Goal: Task Accomplishment & Management: Use online tool/utility

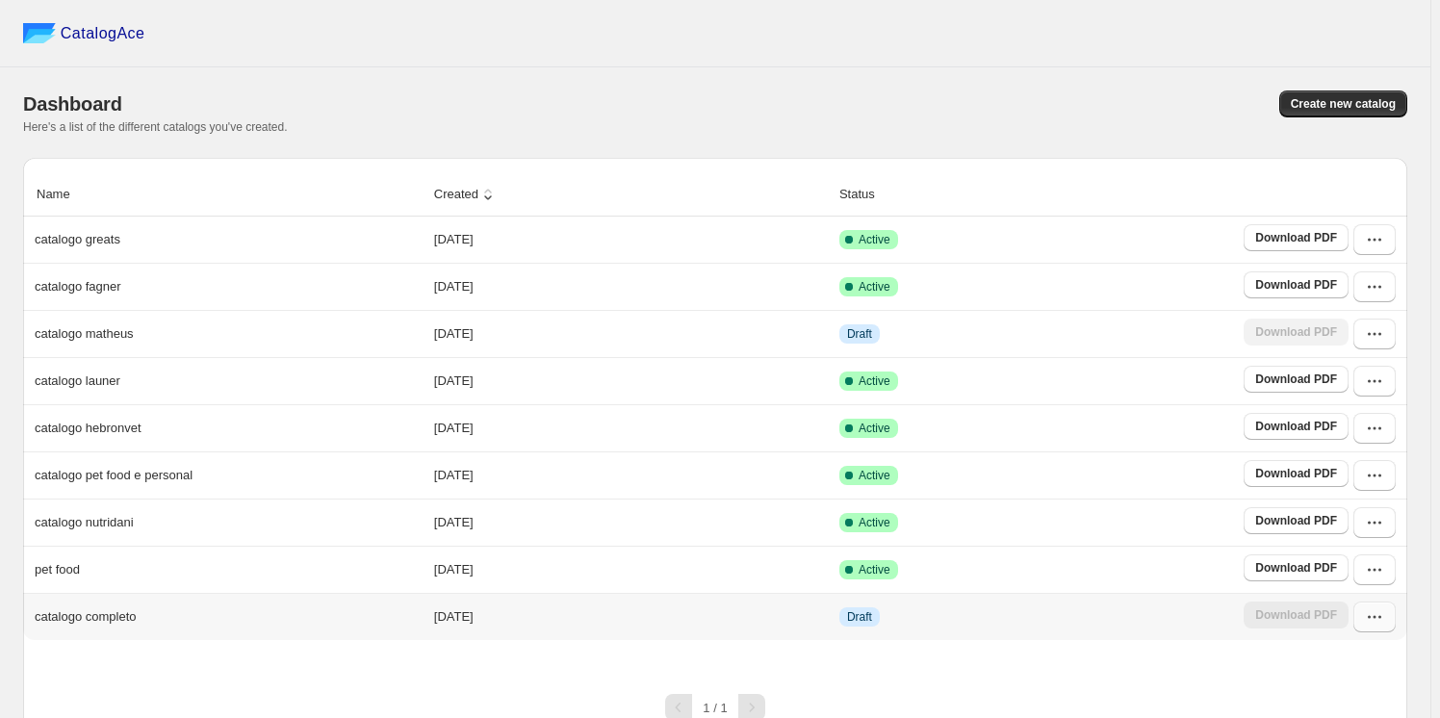
click at [1381, 622] on icon "button" at bounding box center [1374, 616] width 19 height 19
click at [1353, 469] on span "Edit" at bounding box center [1371, 478] width 98 height 19
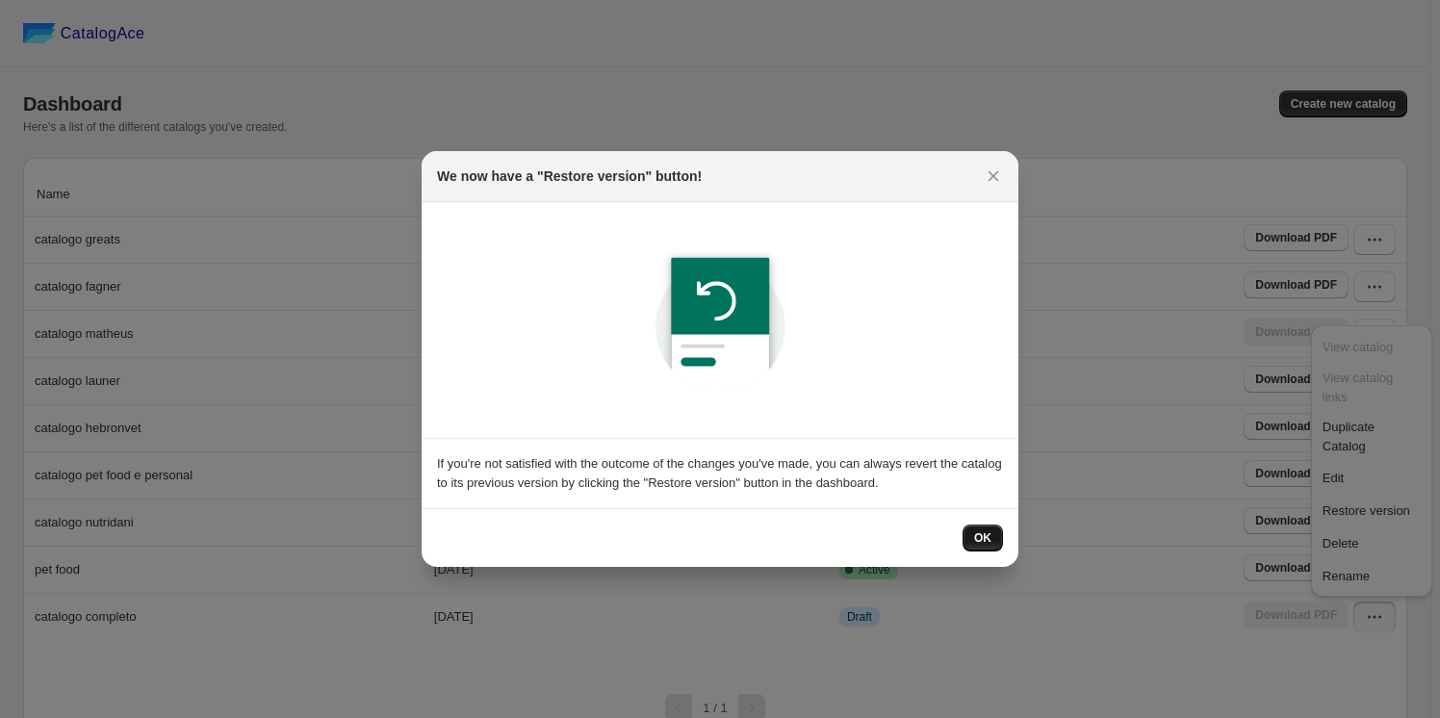
click at [980, 533] on span "OK" at bounding box center [982, 537] width 17 height 15
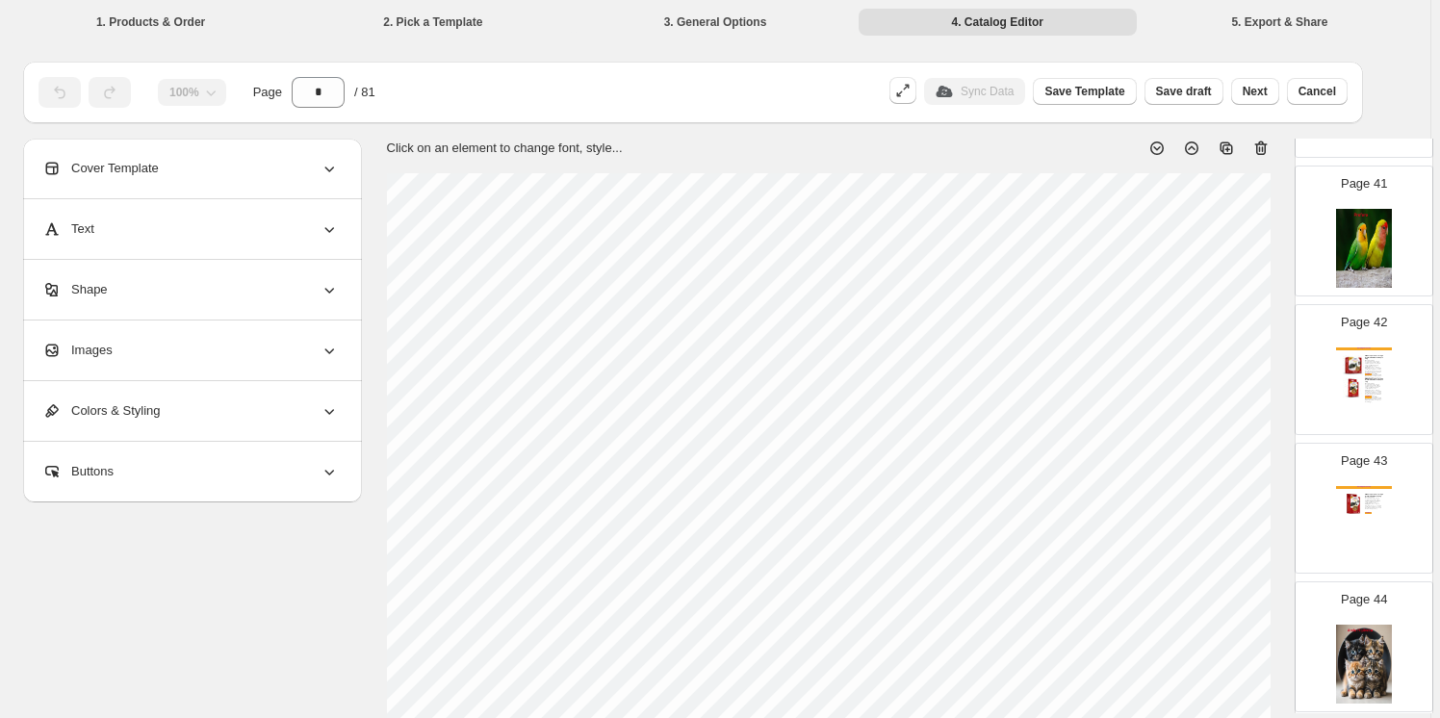
scroll to position [5601, 0]
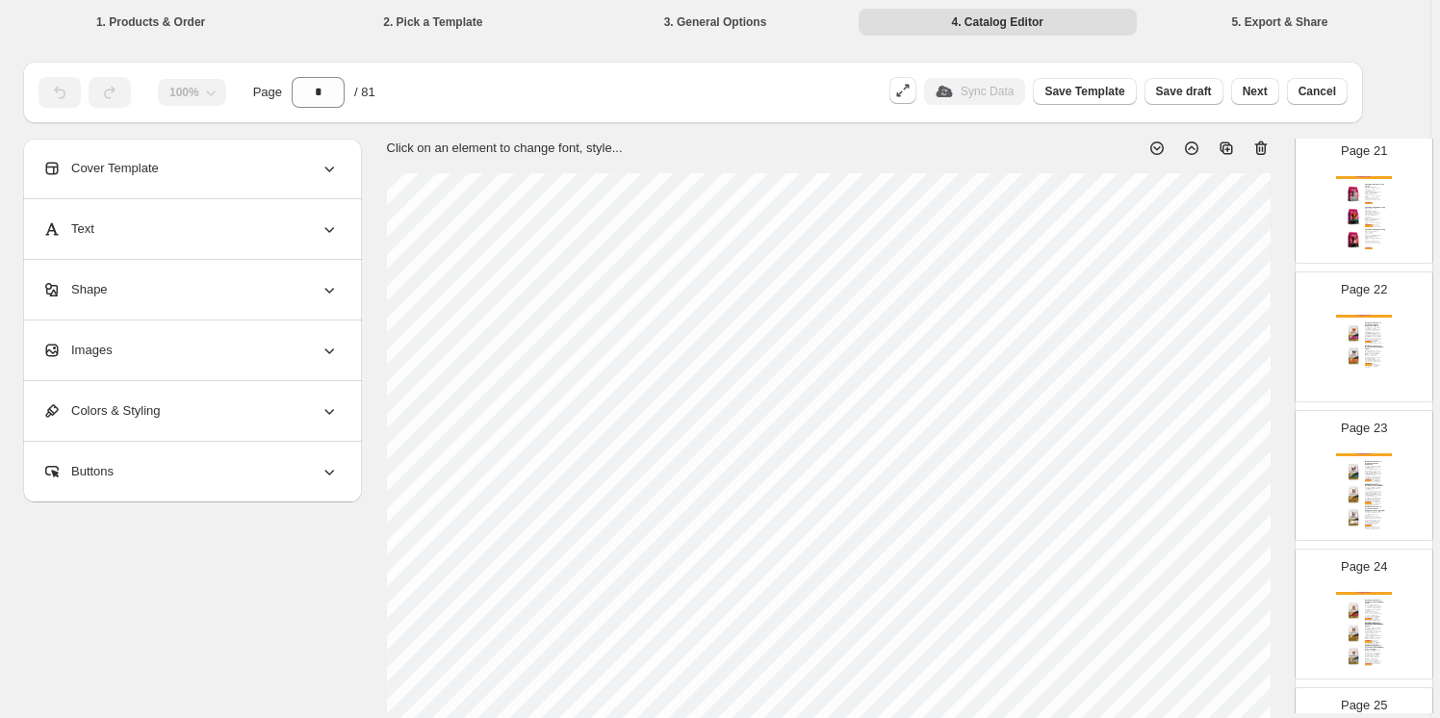
click at [1370, 506] on div "Ração para Cachorro Prohealth- Raças Pequenas- Castrado Light Controle de peso,…" at bounding box center [1375, 517] width 21 height 23
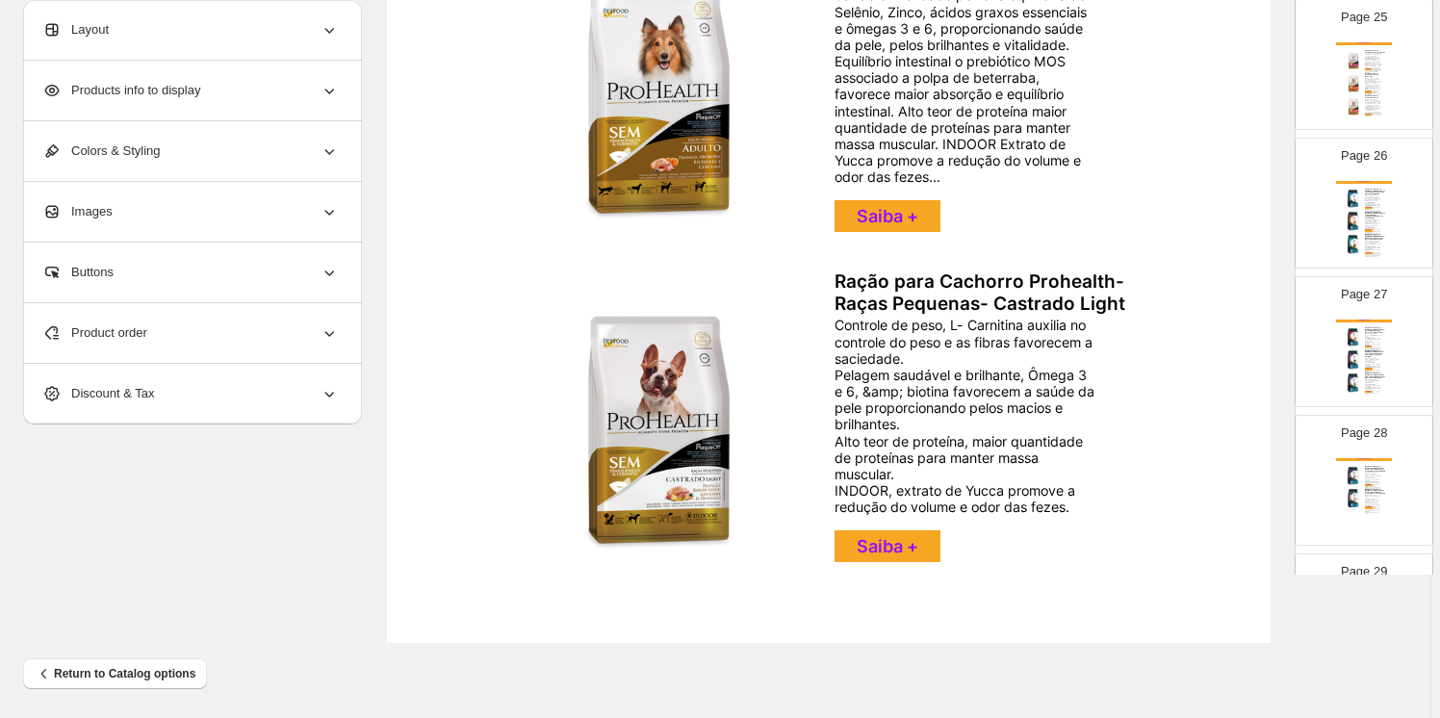
scroll to position [676, 0]
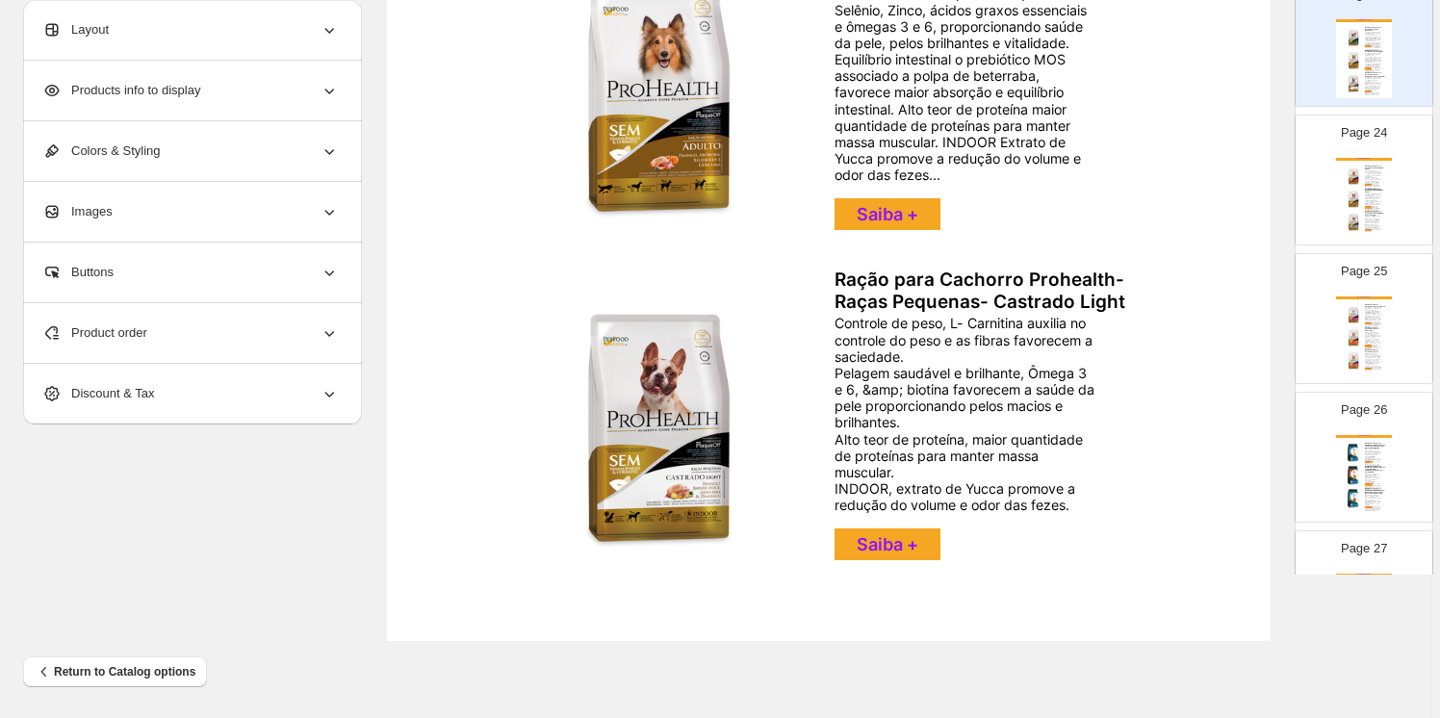
click at [1371, 180] on div "Saúde e longevidade com antioxidantes naturais associados ao Selênio e as vitam…" at bounding box center [1373, 180] width 16 height 20
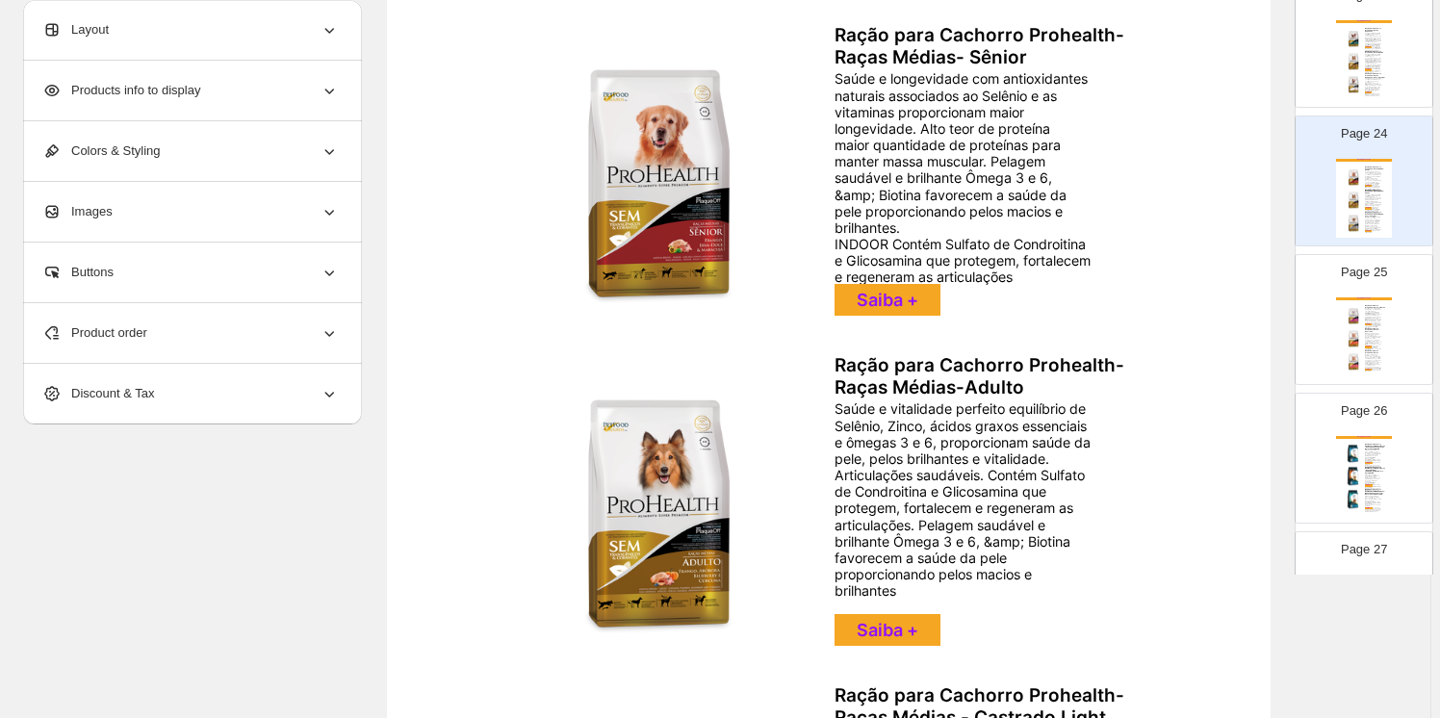
scroll to position [3156, 0]
click at [1356, 192] on img at bounding box center [1352, 199] width 21 height 21
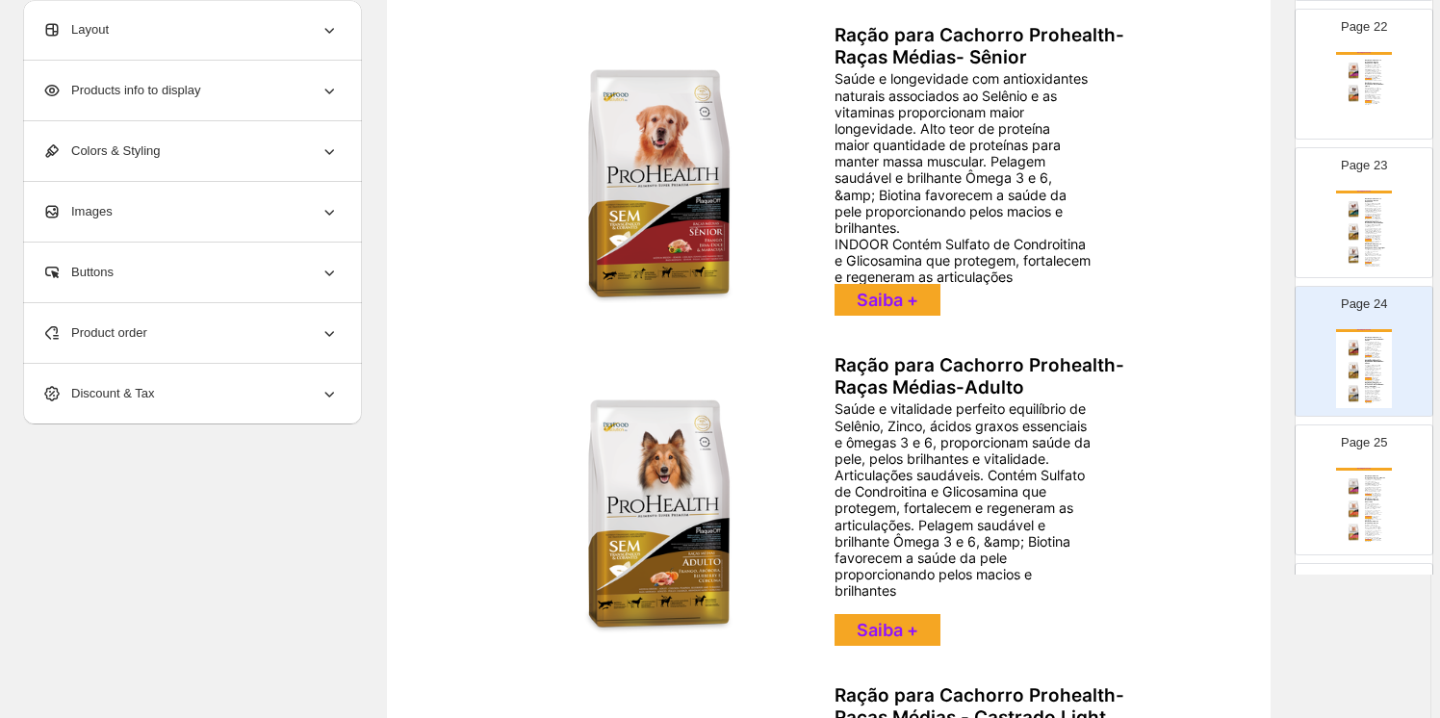
click at [1346, 234] on div "Catálogo Crescitá Ração para Cachorro Prohealth- Raças Pequenas Saúde e vitalid…" at bounding box center [1364, 230] width 56 height 79
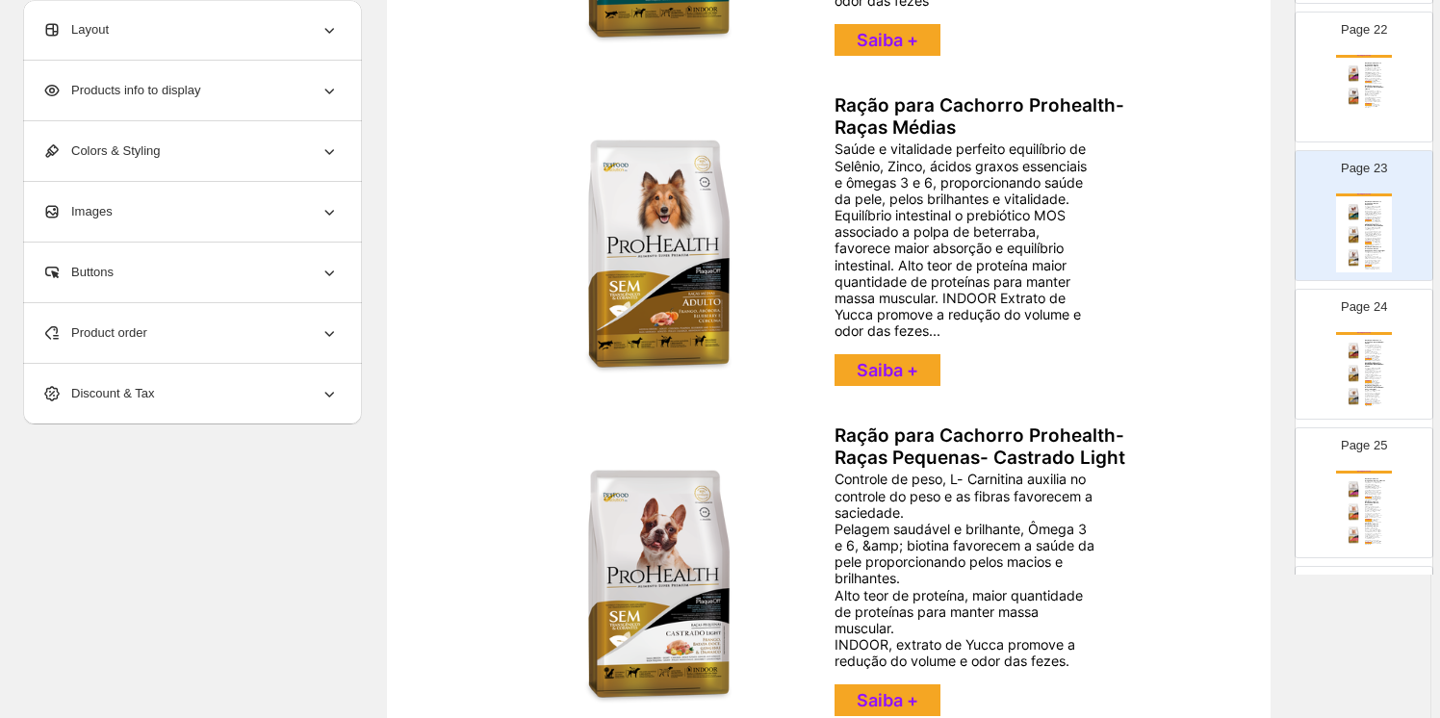
scroll to position [521, 0]
drag, startPoint x: 1376, startPoint y: 357, endPoint x: 1310, endPoint y: 356, distance: 66.4
click at [1372, 355] on div "Catálogo Crescitá Ração para Cachorro Prohealth- Raças Médias- Sênior Saúde e l…" at bounding box center [1364, 371] width 56 height 79
type input "**"
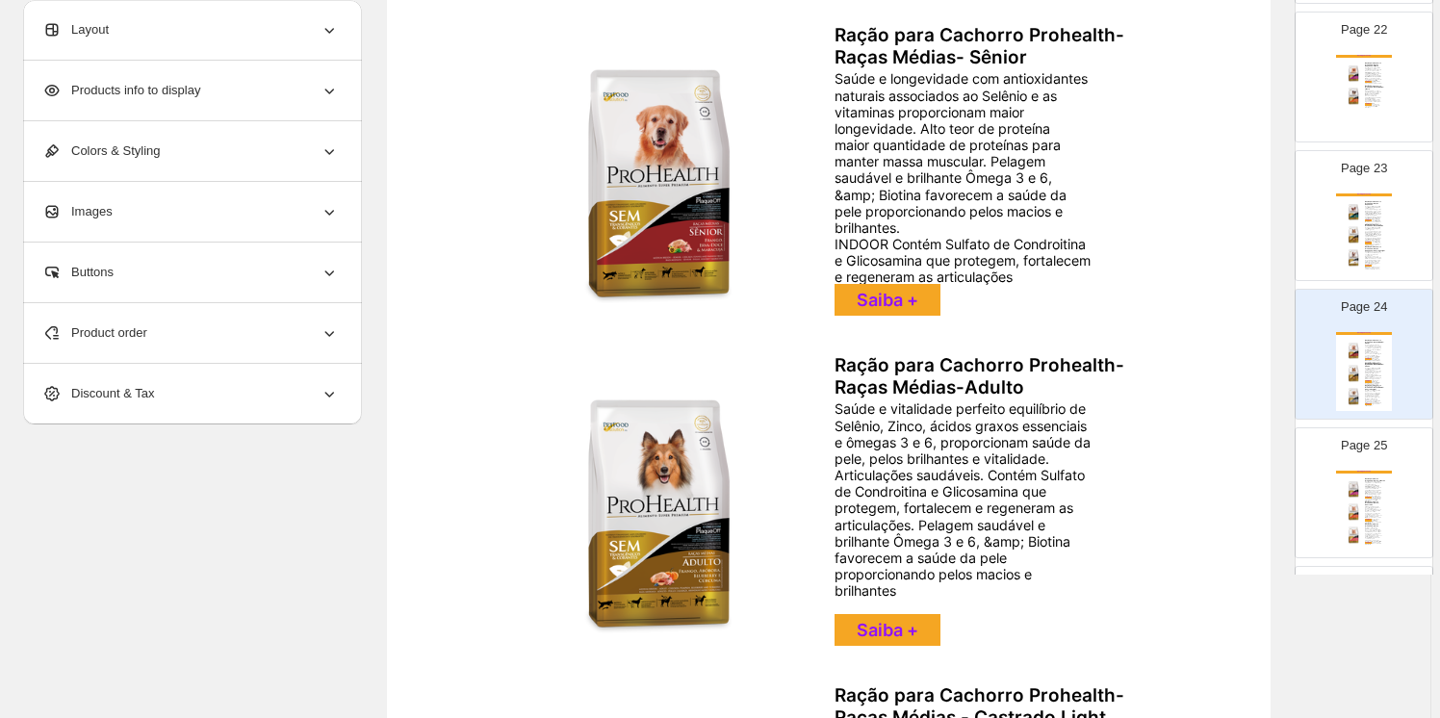
scroll to position [260, 0]
click at [337, 328] on icon at bounding box center [328, 332] width 19 height 19
